Goal: Task Accomplishment & Management: Use online tool/utility

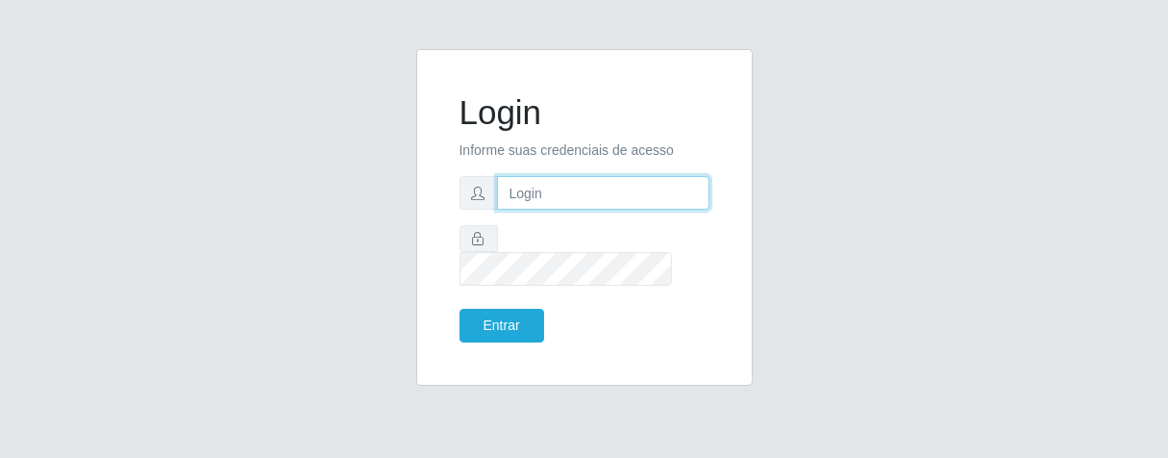
click at [616, 204] on input "text" at bounding box center [603, 193] width 213 height 34
type input "[PERSON_NAME]"
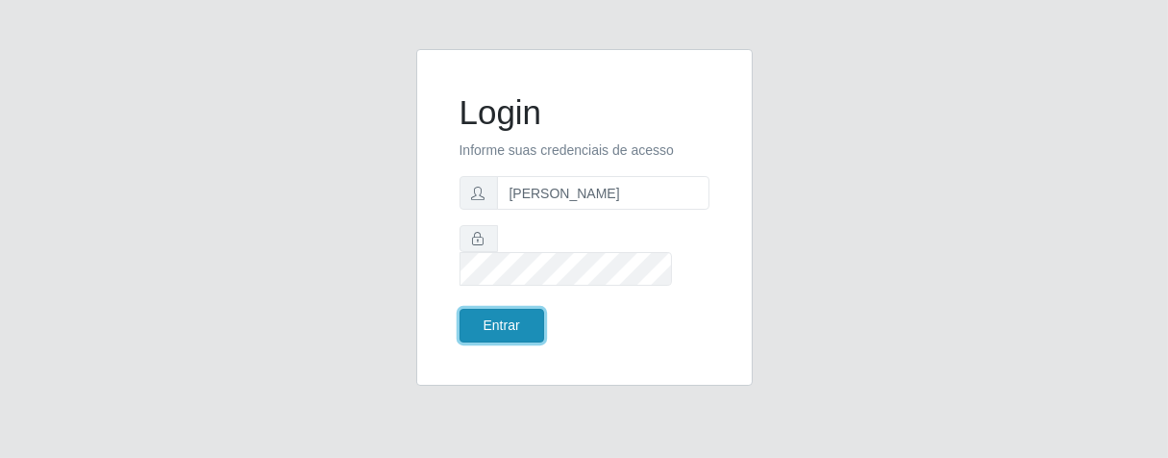
click at [541, 311] on button "Entrar" at bounding box center [502, 326] width 85 height 34
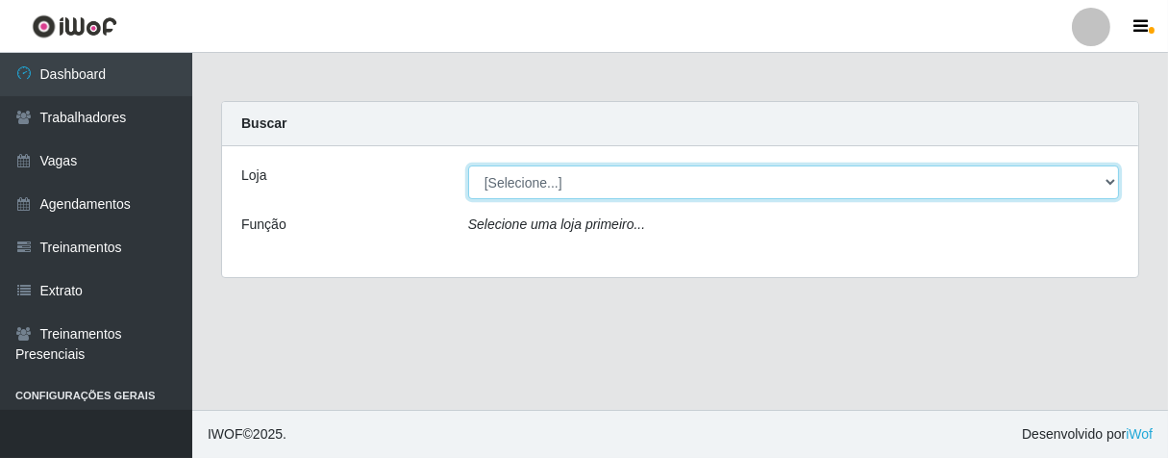
click at [1100, 183] on select "[Selecione...] Superbox [GEOGRAPHIC_DATA] - Bessa" at bounding box center [793, 182] width 651 height 34
select select "206"
click at [468, 165] on select "[Selecione...] Superbox [GEOGRAPHIC_DATA] - Bessa" at bounding box center [793, 182] width 651 height 34
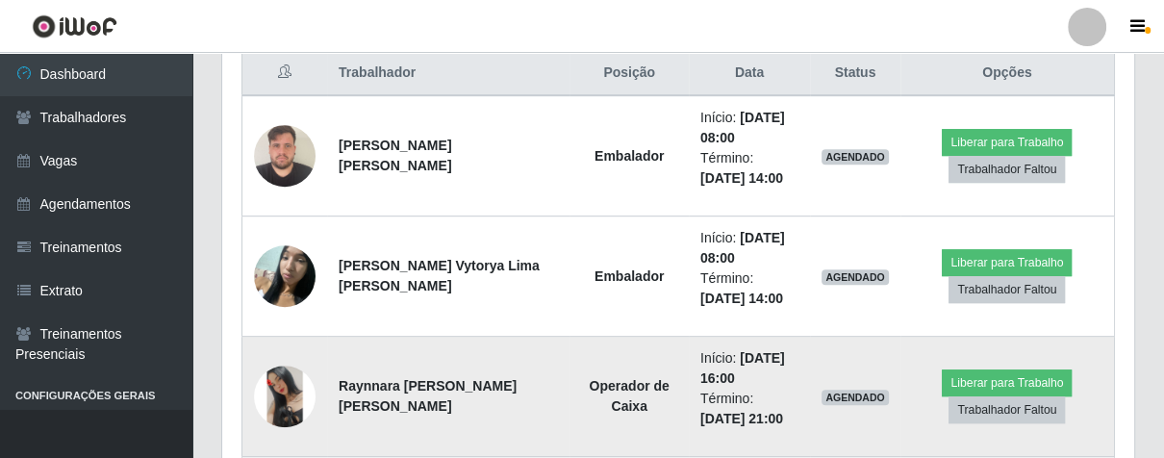
scroll to position [962, 0]
